Goal: Task Accomplishment & Management: Manage account settings

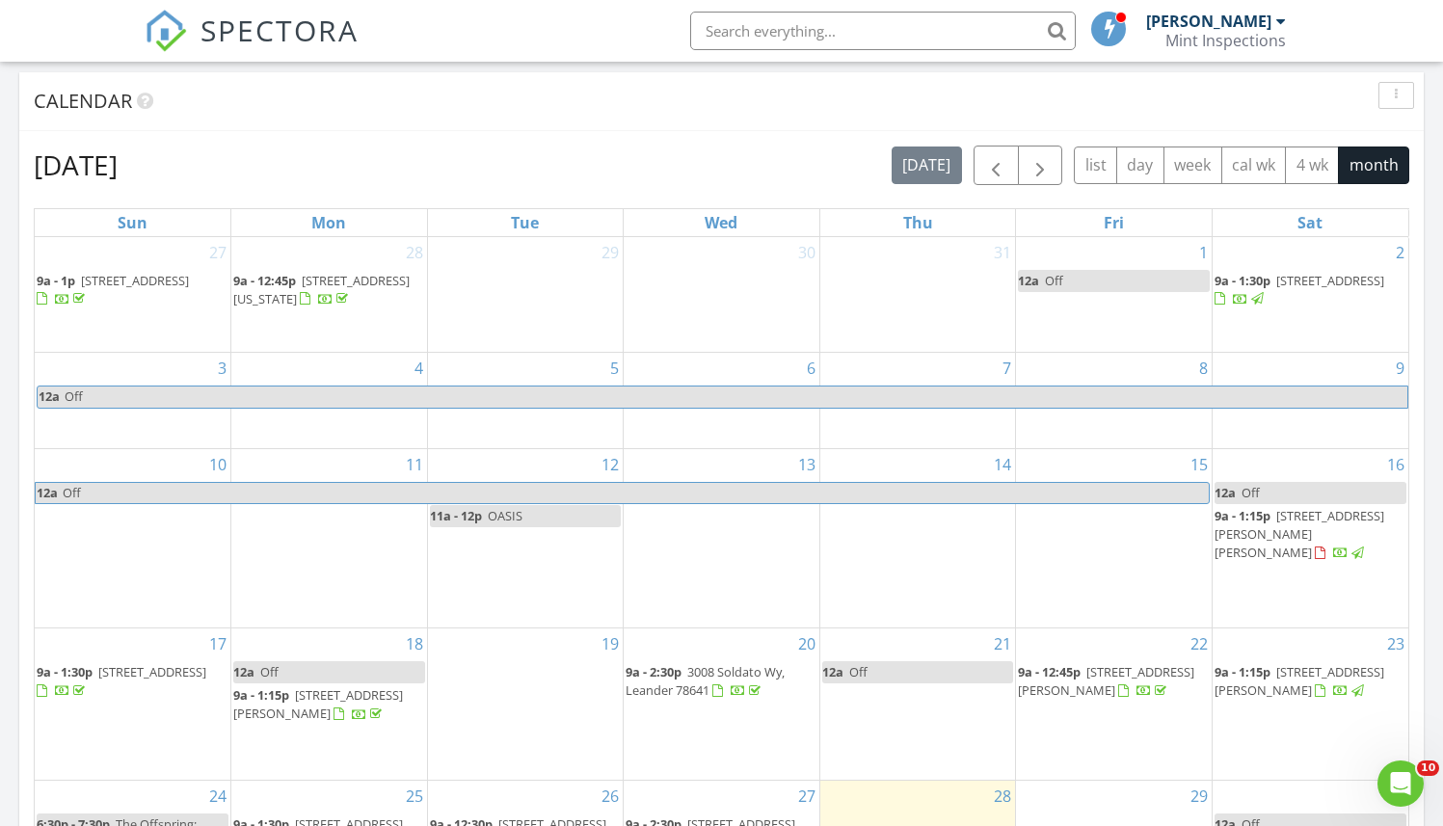
scroll to position [650, 0]
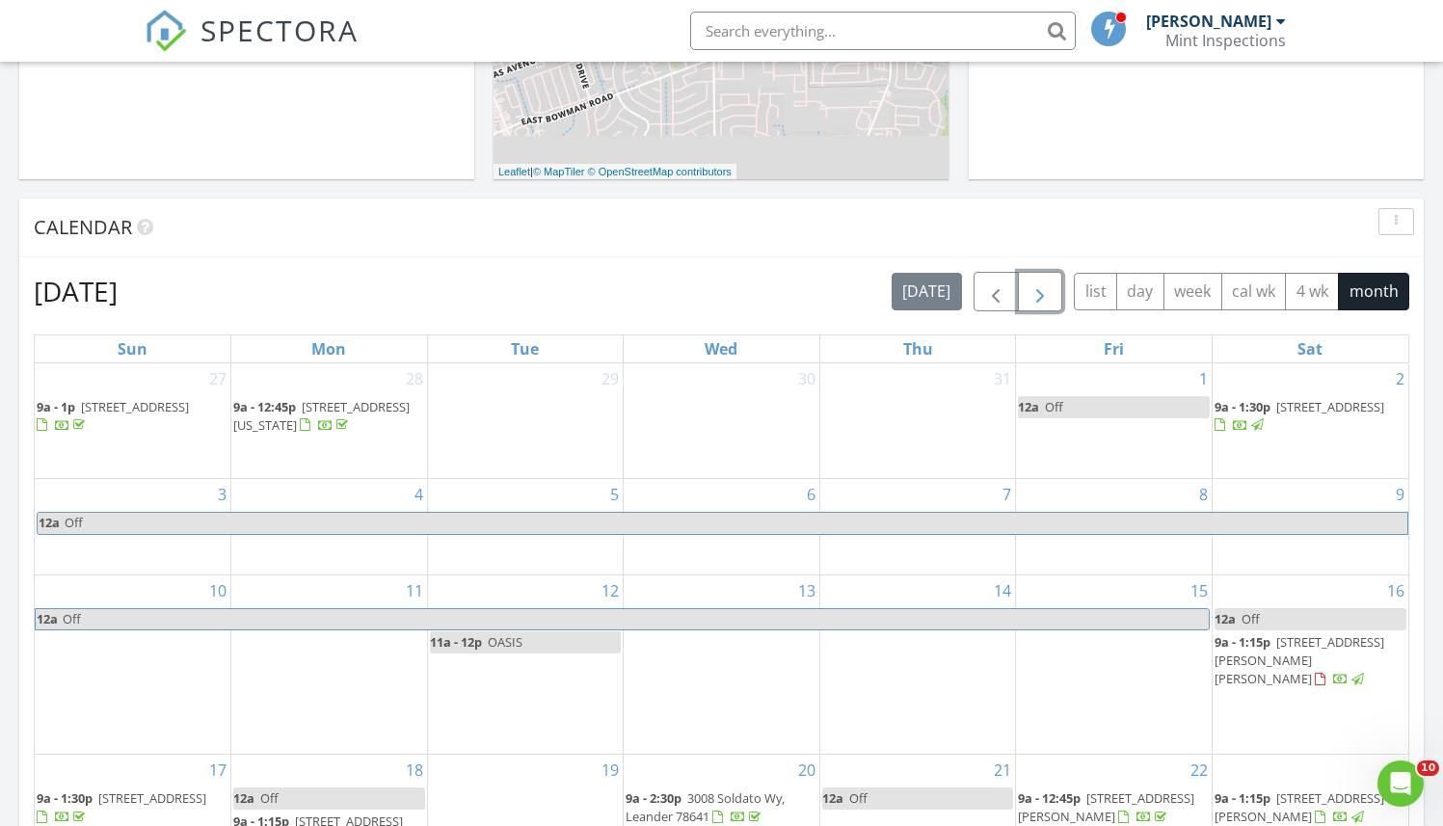
click at [1031, 280] on span "button" at bounding box center [1039, 291] width 23 height 23
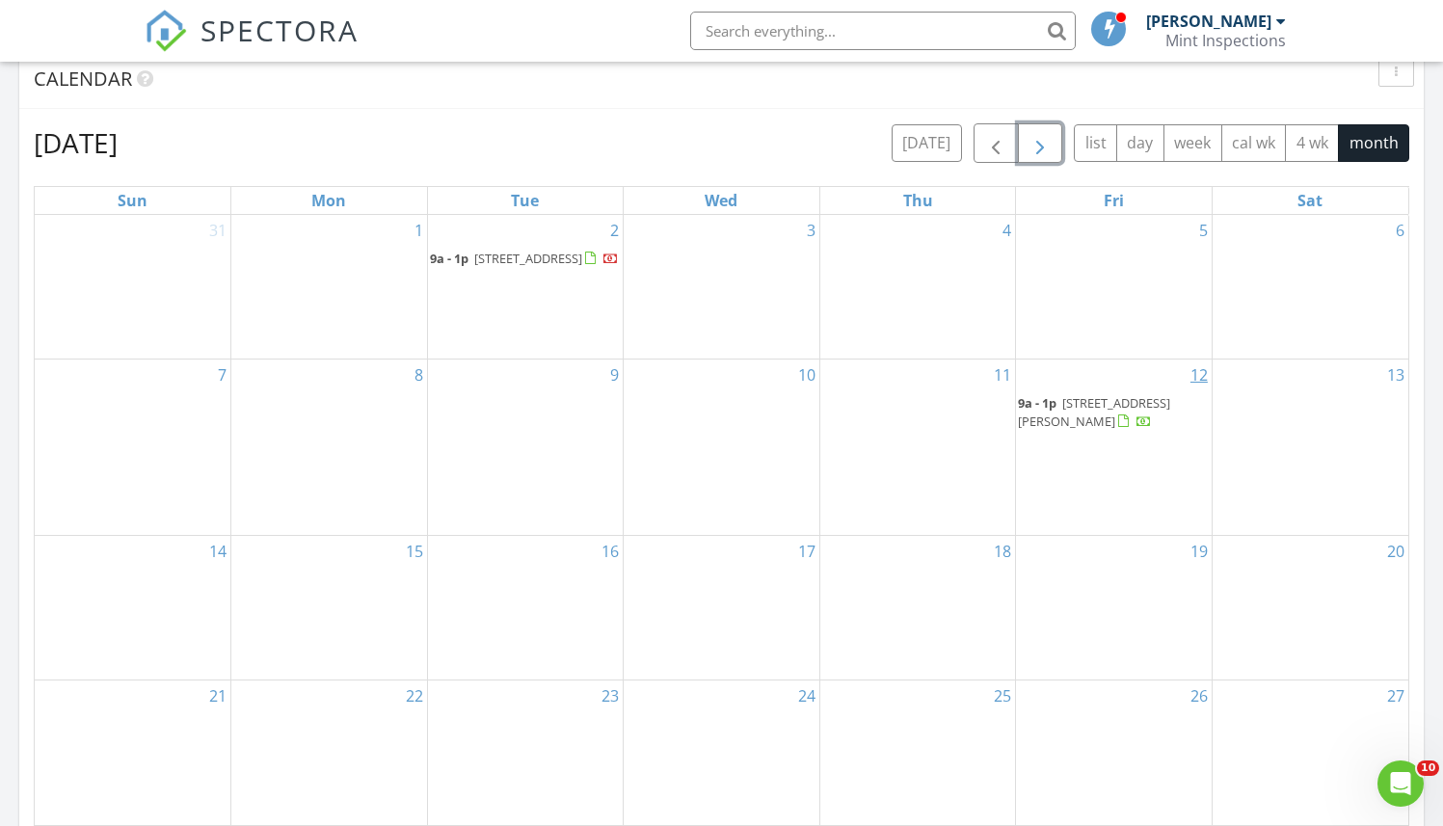
scroll to position [804, 0]
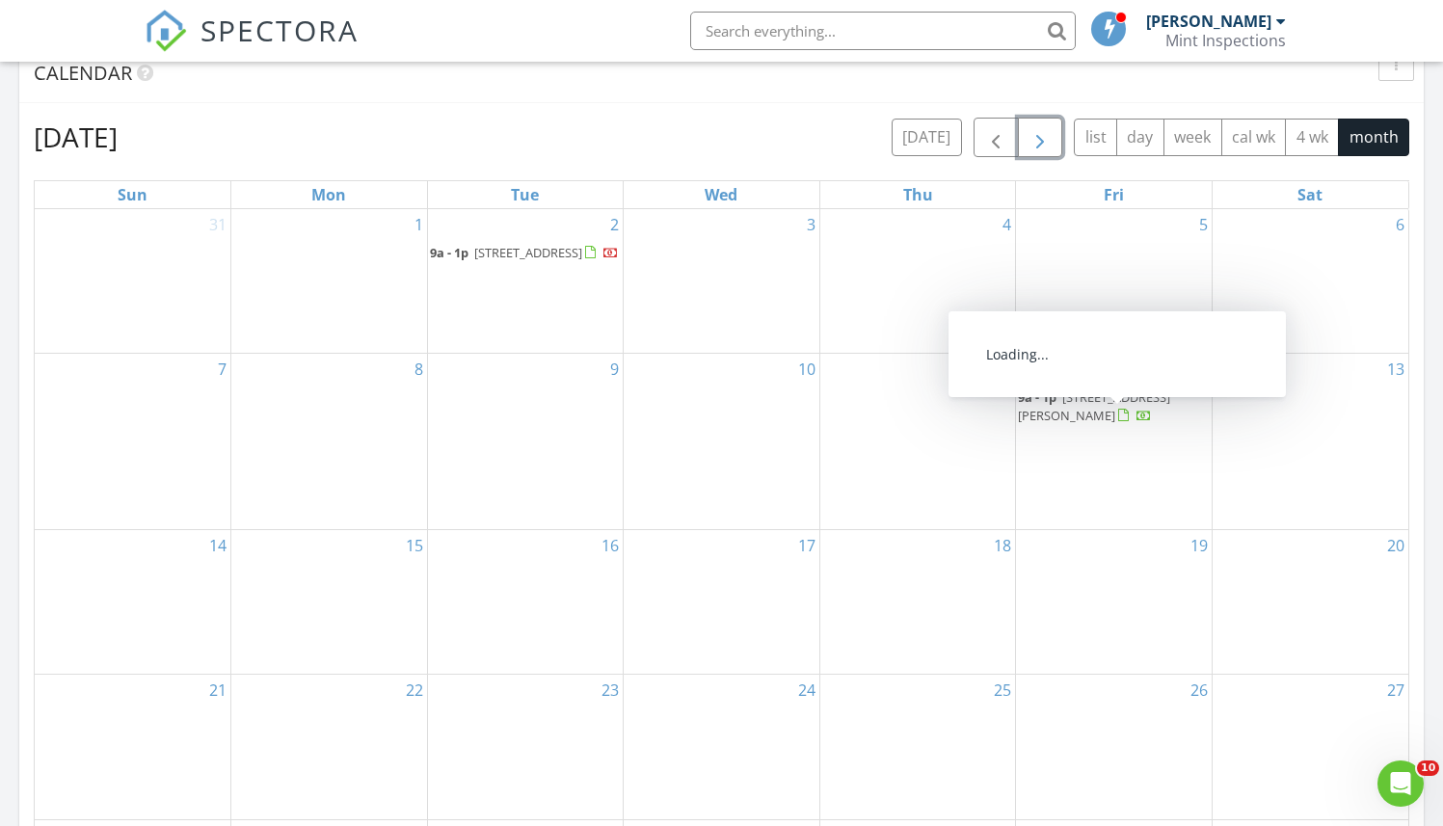
click at [1083, 424] on span "14920 Armstrong Loop, Salado 76571" at bounding box center [1094, 406] width 152 height 36
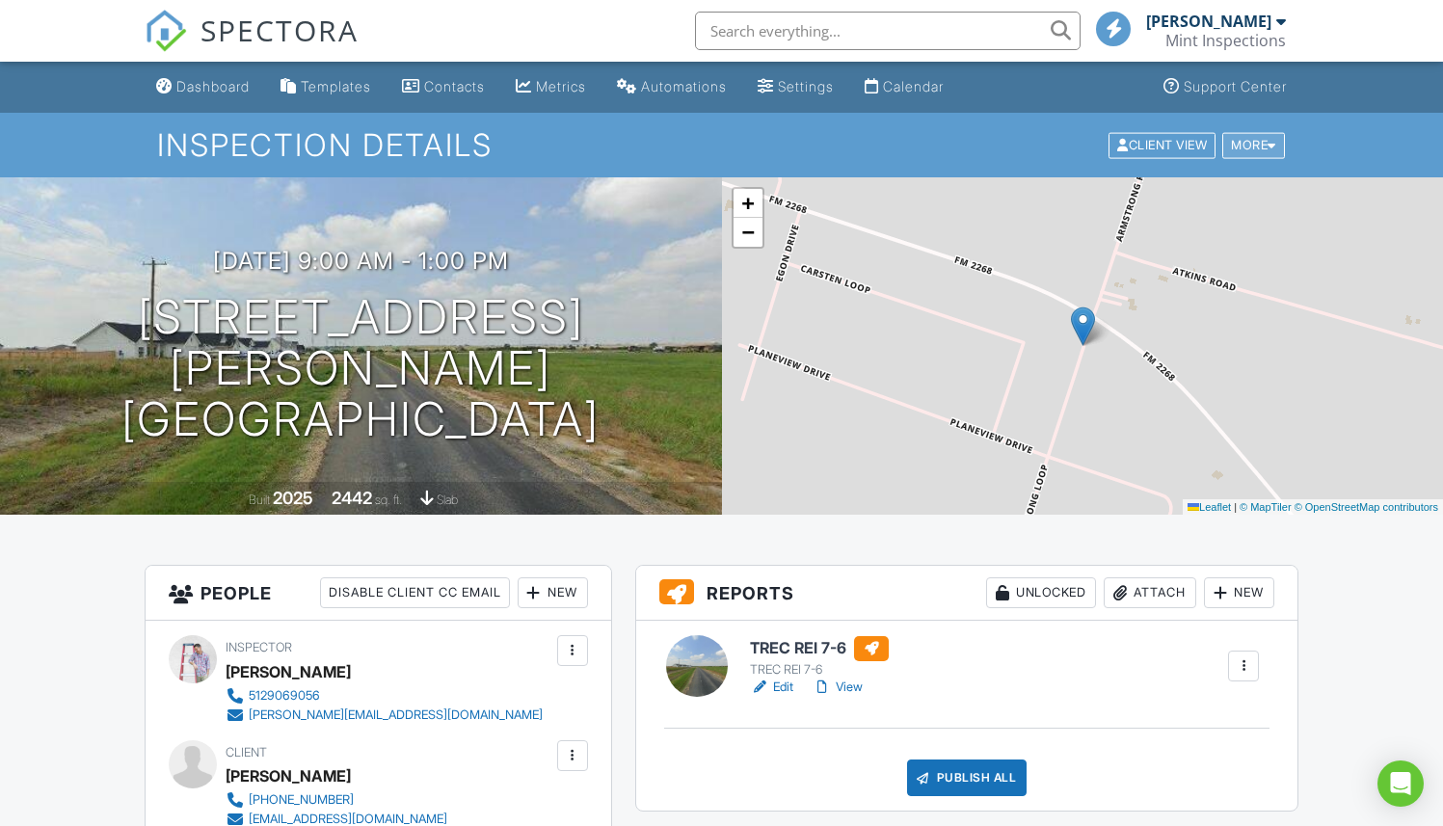
click at [1256, 148] on div "More" at bounding box center [1253, 145] width 63 height 26
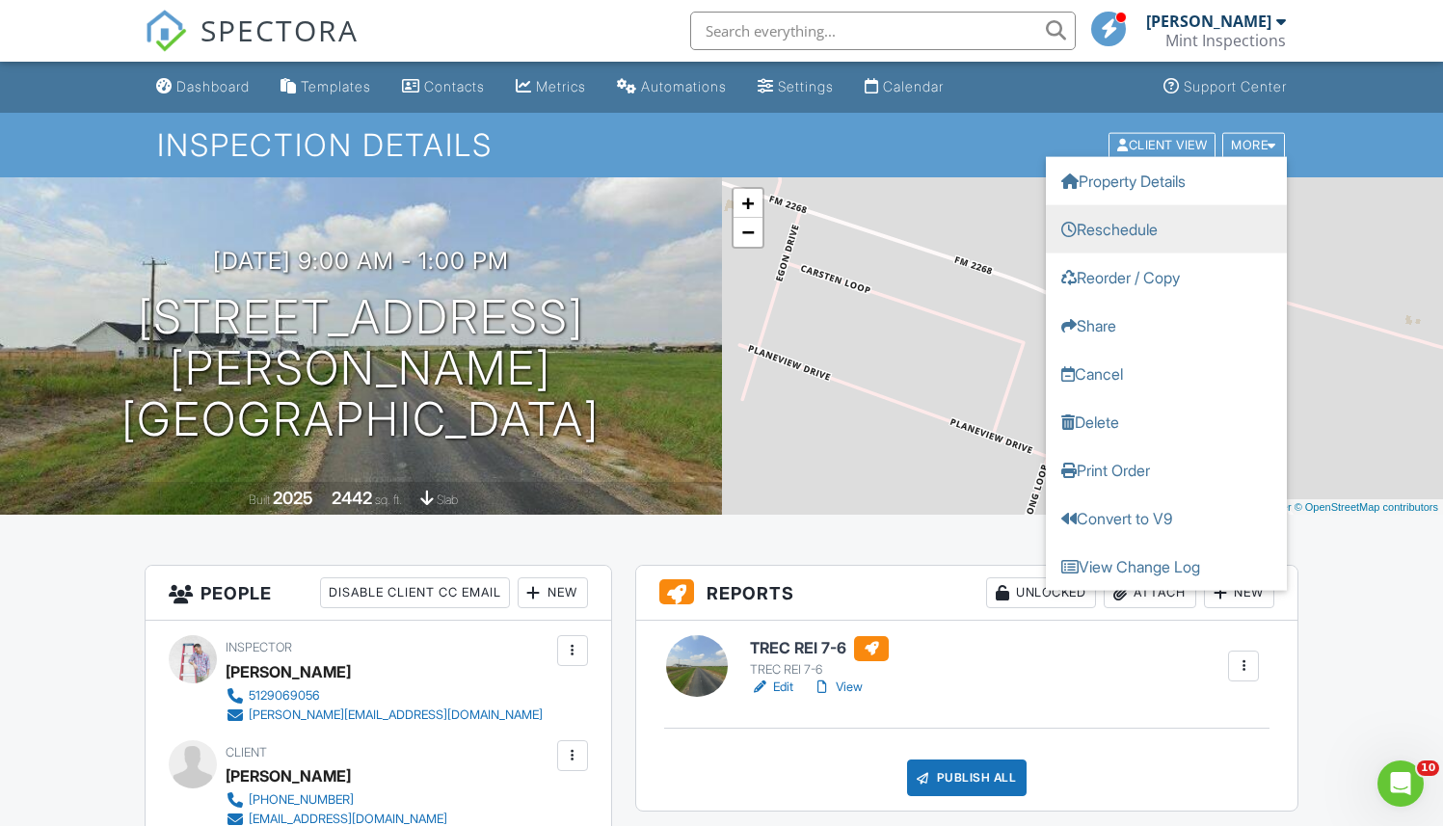
click at [1178, 223] on link "Reschedule" at bounding box center [1166, 228] width 241 height 48
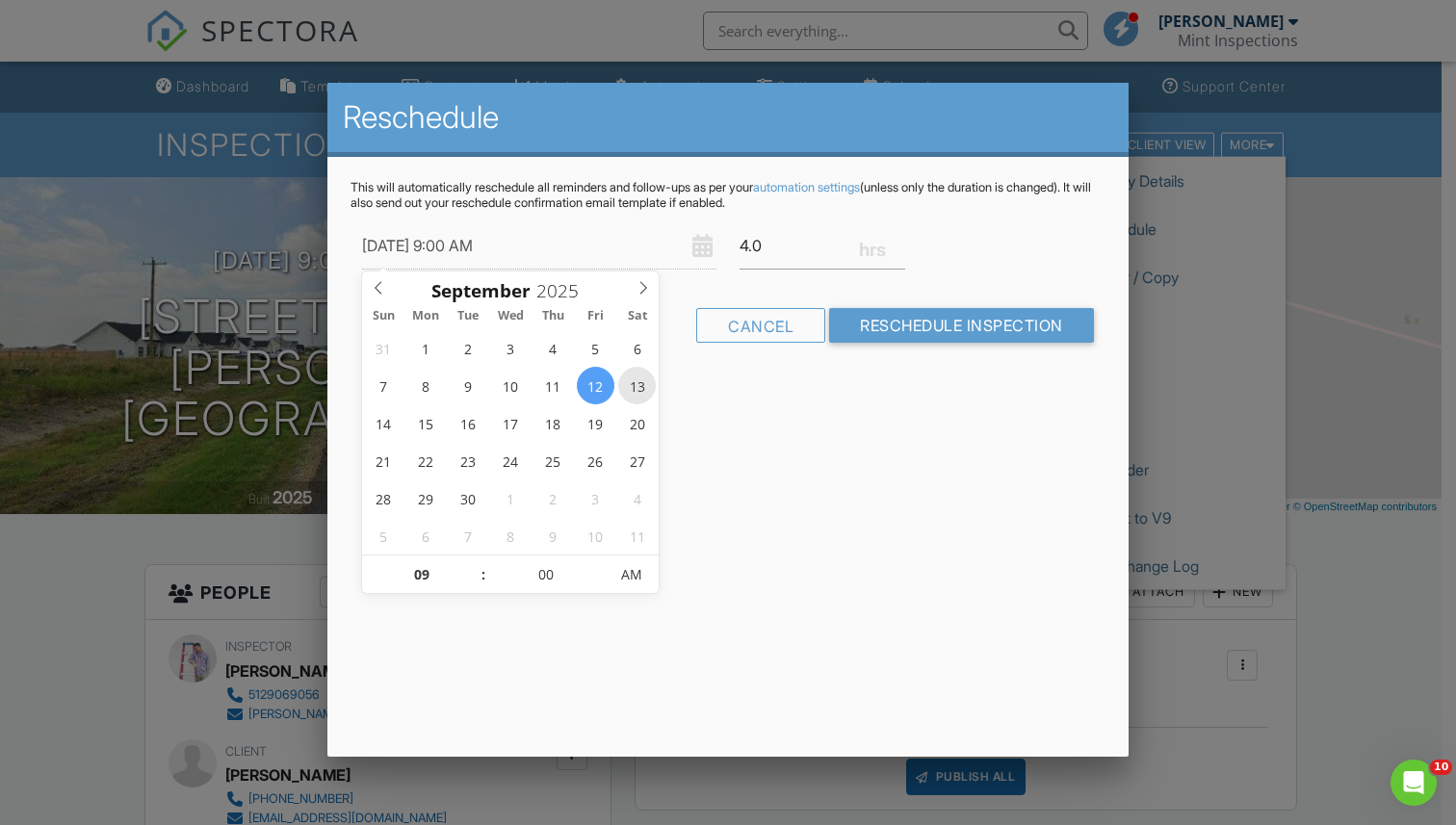
type input "[DATE] 9:00 AM"
click at [823, 554] on div "Reschedule This will automatically reschedule all reminders and follow-ups as p…" at bounding box center [728, 419] width 801 height 674
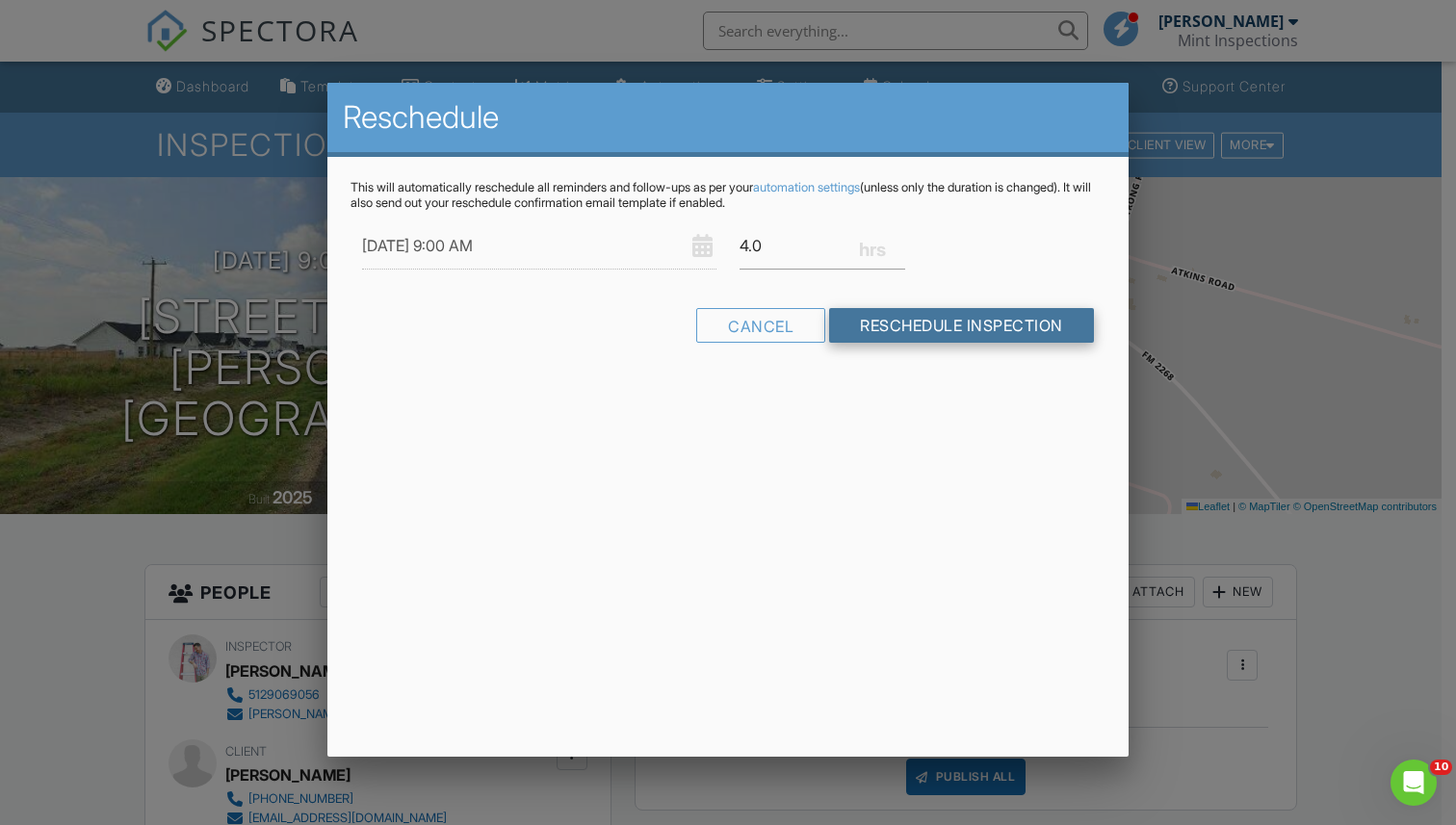
click at [960, 324] on input "Reschedule Inspection" at bounding box center [961, 325] width 265 height 35
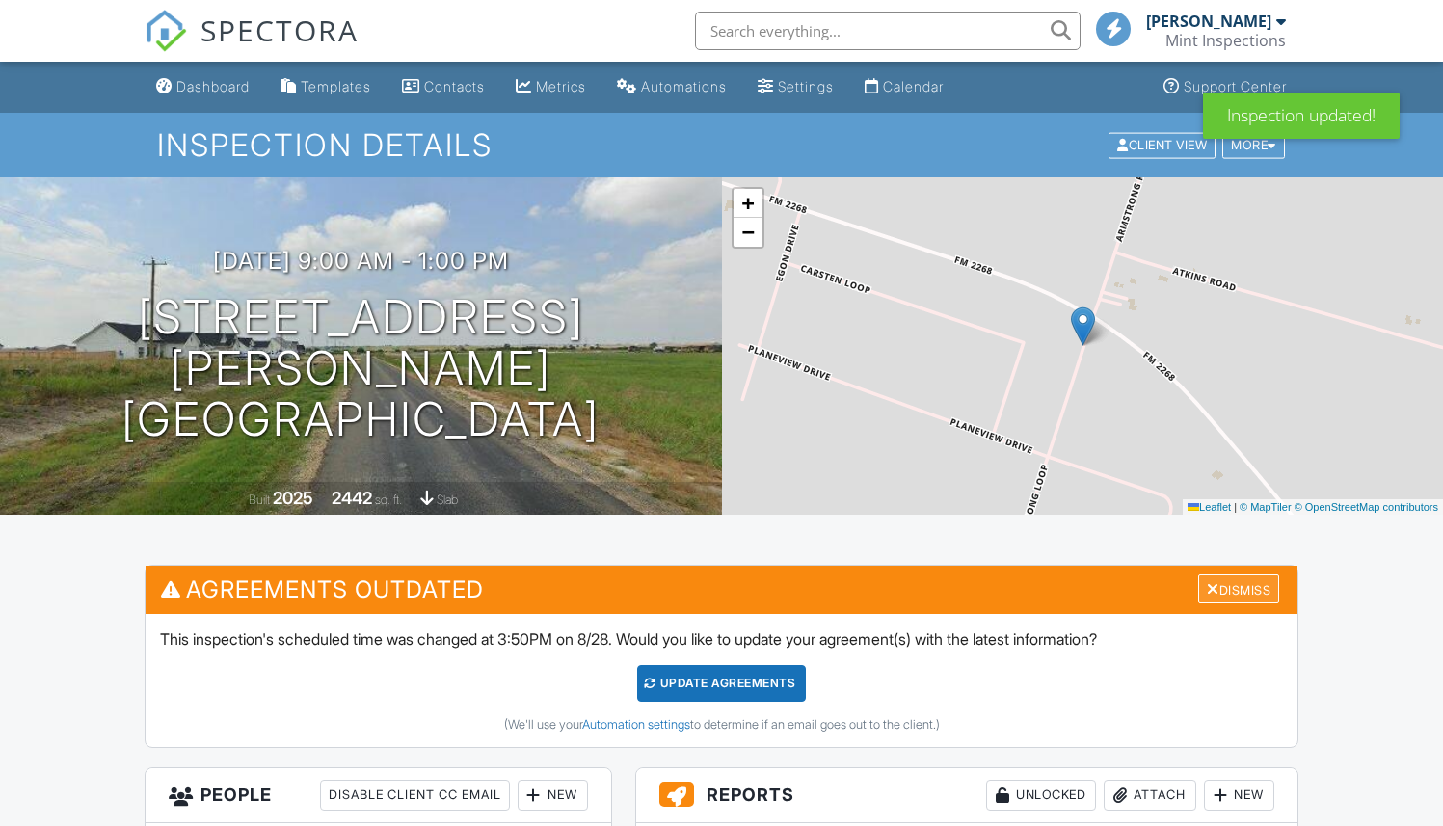
click at [1217, 591] on div "Dismiss" at bounding box center [1238, 589] width 81 height 30
